Goal: Task Accomplishment & Management: Use online tool/utility

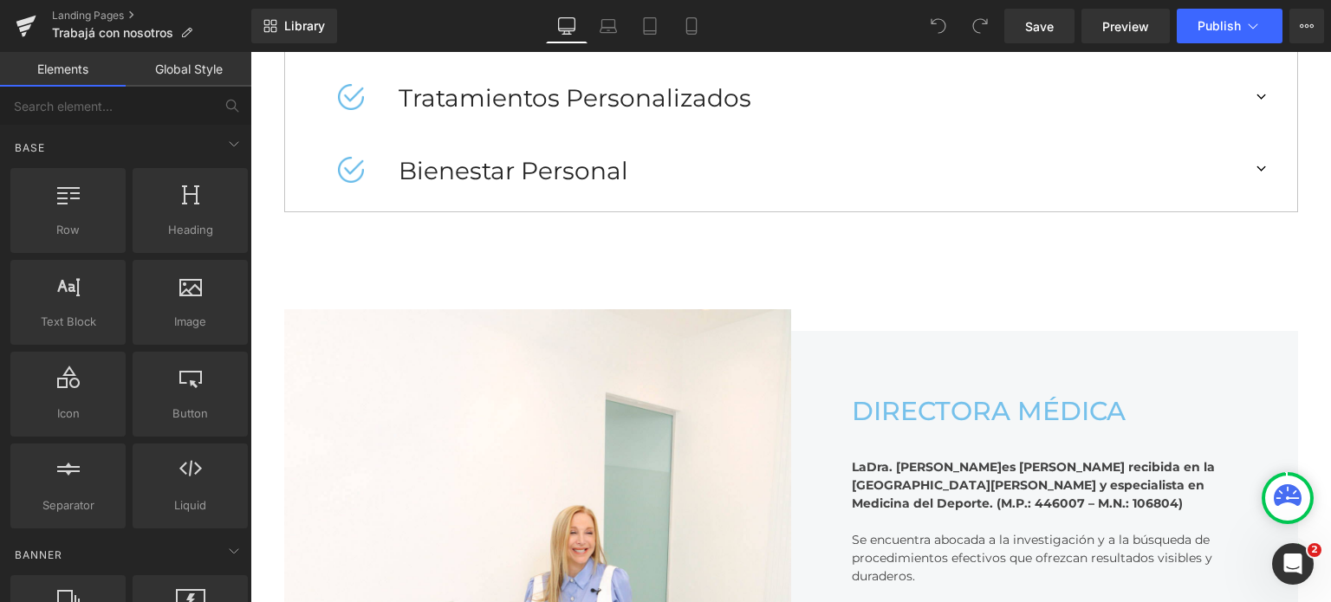
scroll to position [1127, 0]
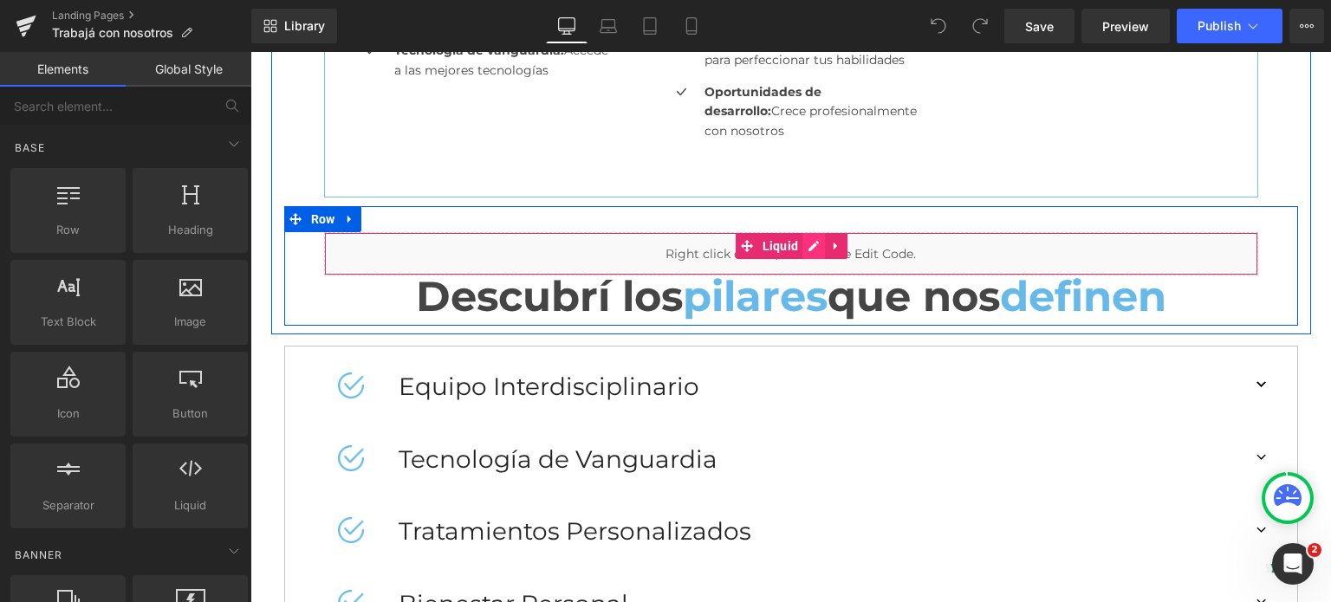
click at [814, 250] on div "Liquid" at bounding box center [791, 253] width 934 height 43
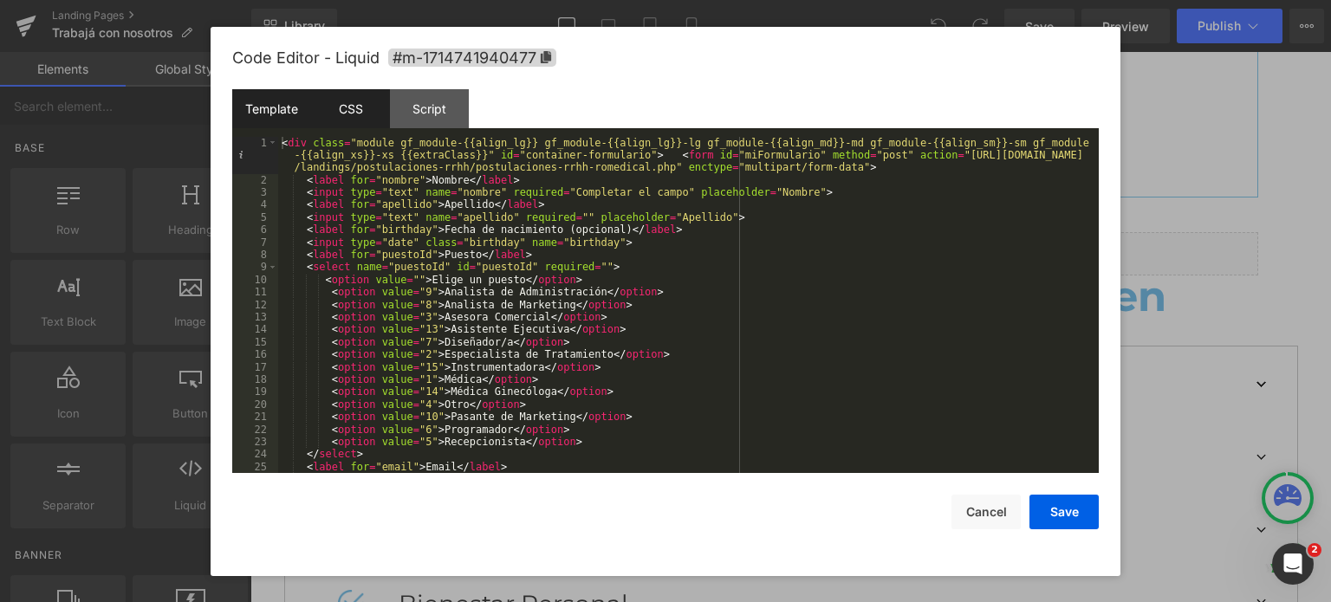
click at [364, 112] on div "CSS" at bounding box center [350, 108] width 79 height 39
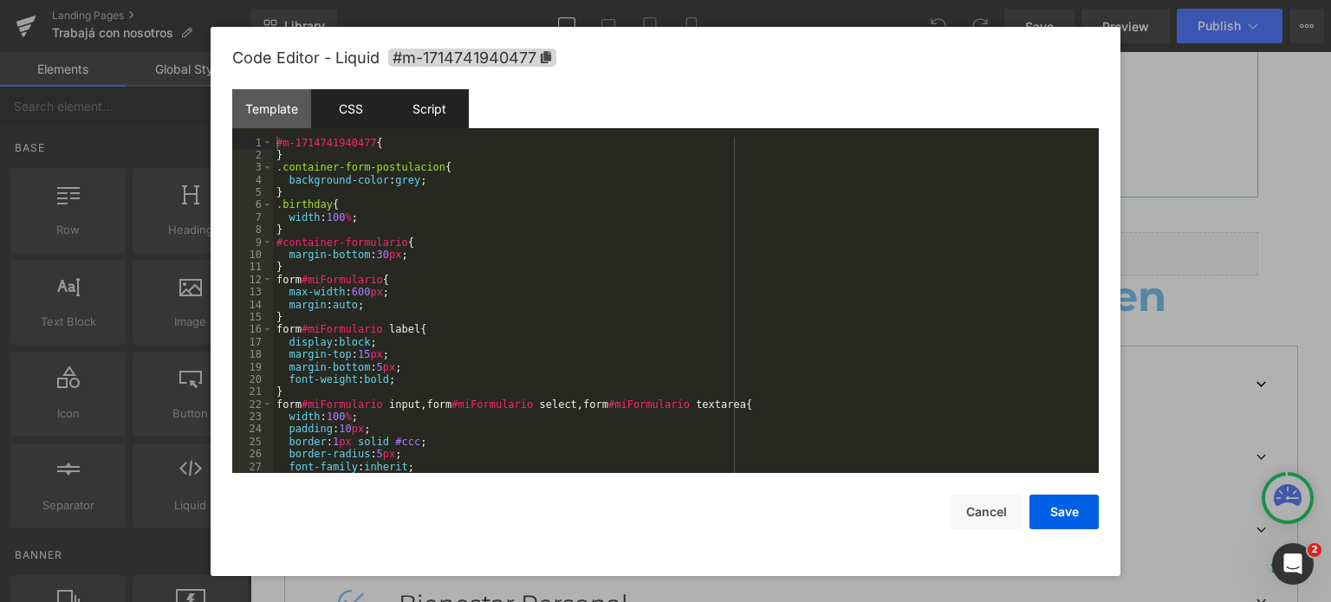
click at [426, 112] on div "Script" at bounding box center [429, 108] width 79 height 39
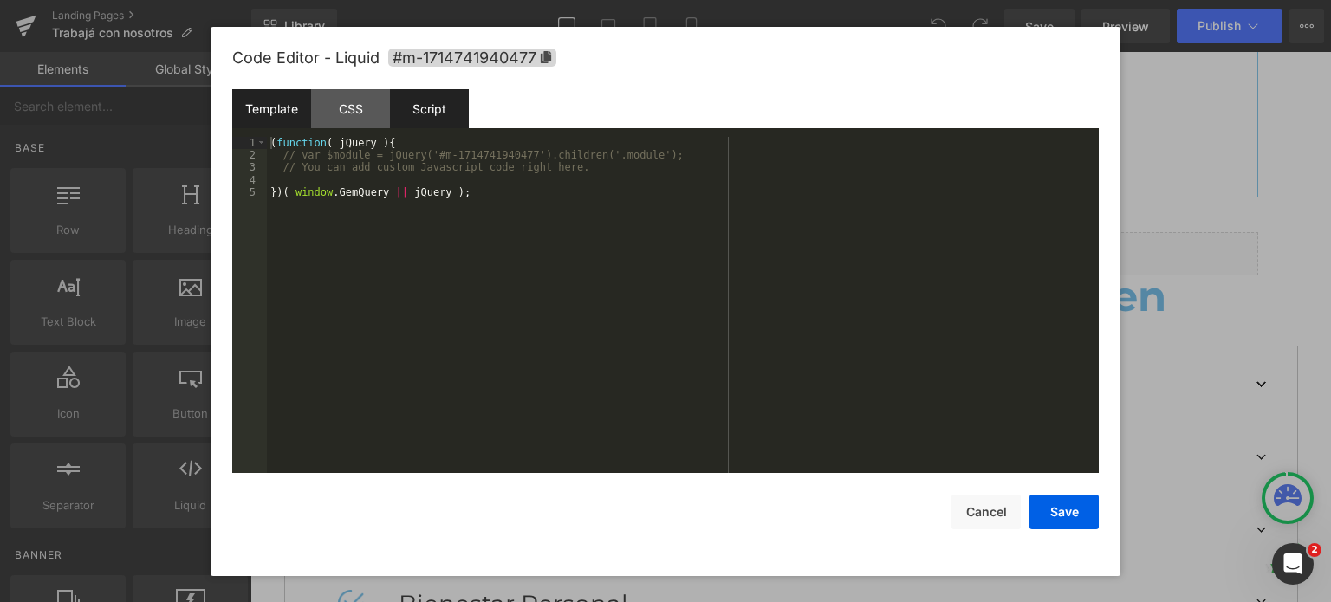
click at [275, 112] on div "Template" at bounding box center [271, 108] width 79 height 39
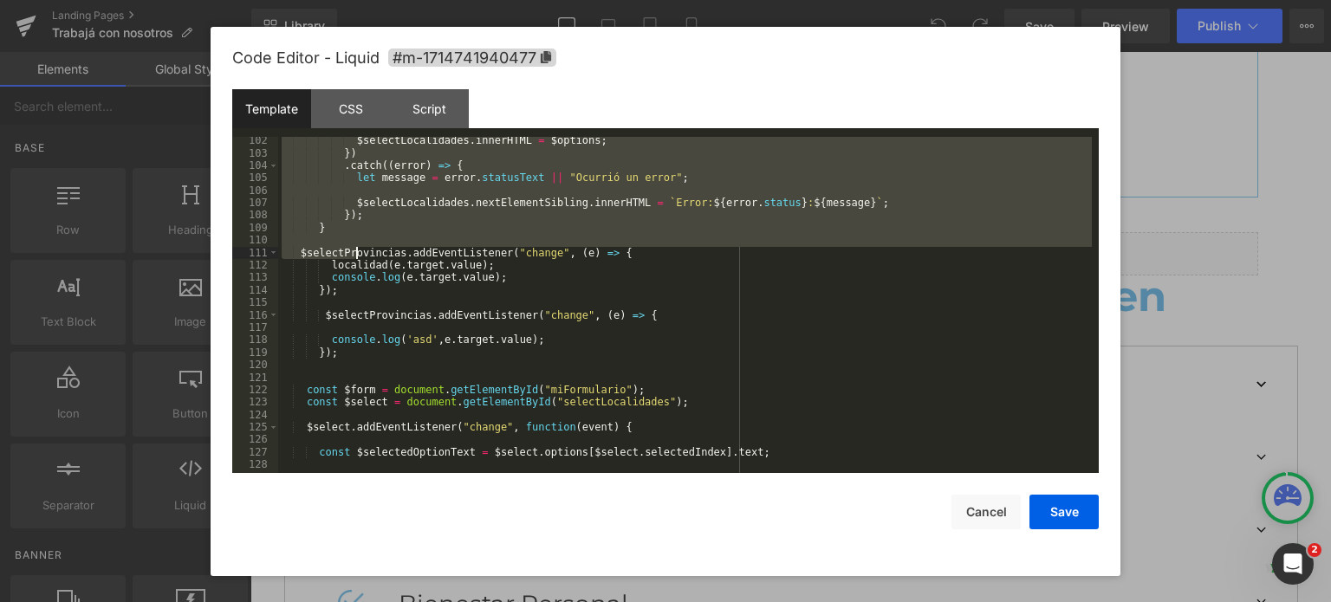
scroll to position [1535, 0]
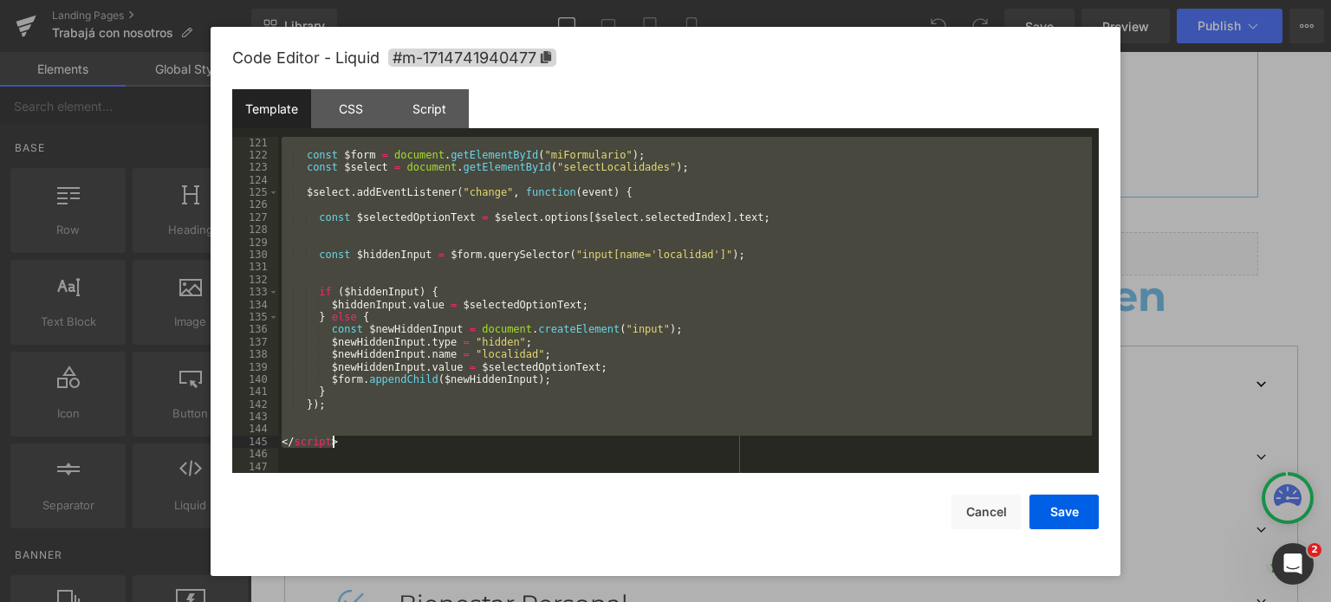
drag, startPoint x: 283, startPoint y: 141, endPoint x: 419, endPoint y: 443, distance: 330.9
click at [419, 443] on div "const $form = document . getElementById ( "miFormulario" ) ; const $select = do…" at bounding box center [685, 318] width 814 height 362
click at [971, 512] on button "Cancel" at bounding box center [986, 512] width 69 height 35
